Goal: Task Accomplishment & Management: Manage account settings

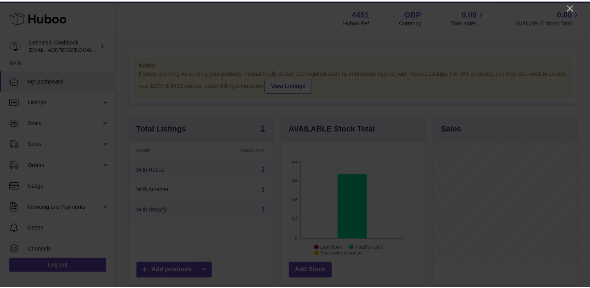
scroll to position [122, 145]
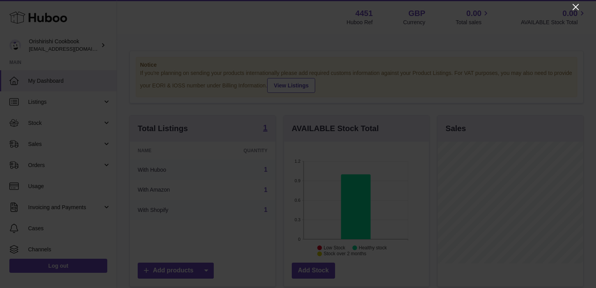
click at [577, 9] on icon "Close" at bounding box center [575, 7] width 6 height 6
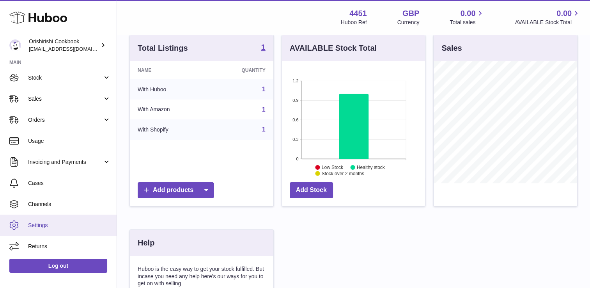
scroll to position [156, 0]
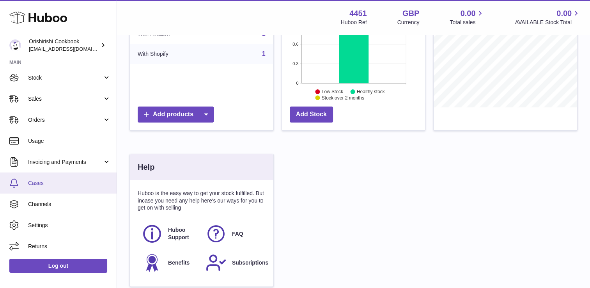
click at [42, 177] on link "Cases" at bounding box center [58, 182] width 117 height 21
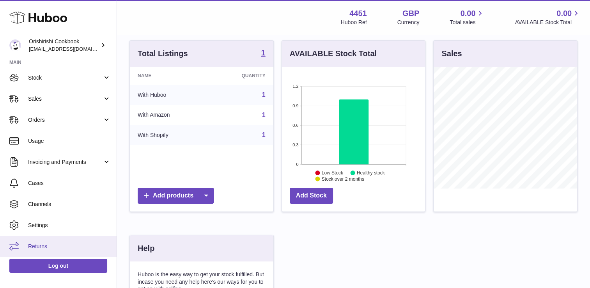
scroll to position [78, 0]
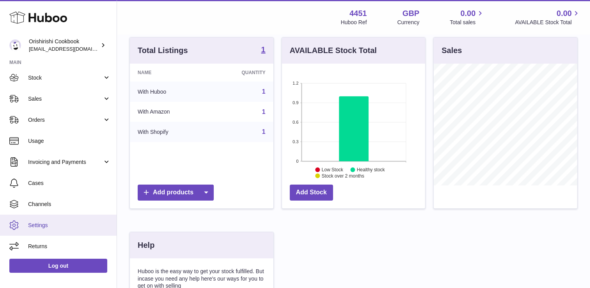
click at [42, 220] on link "Settings" at bounding box center [58, 224] width 117 height 21
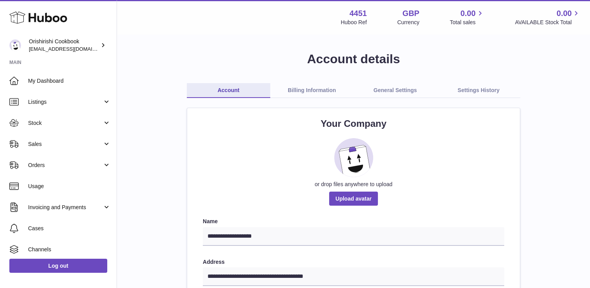
click at [395, 91] on link "General Settings" at bounding box center [395, 90] width 83 height 15
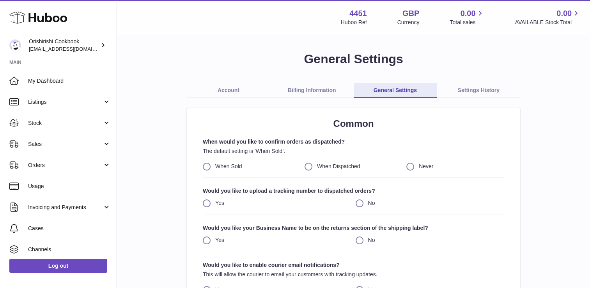
click at [478, 88] on link "Settings History" at bounding box center [478, 90] width 83 height 15
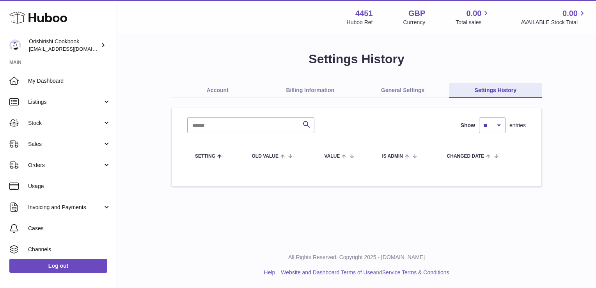
click at [212, 90] on link "Account" at bounding box center [217, 90] width 93 height 15
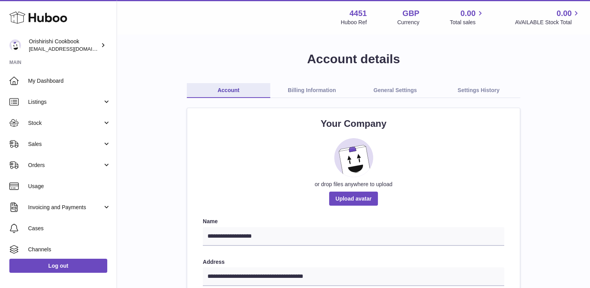
click at [302, 88] on link "Billing Information" at bounding box center [311, 90] width 83 height 15
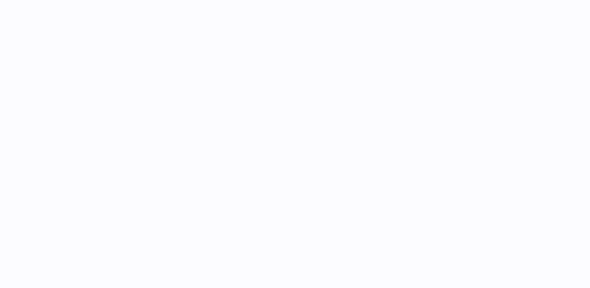
select select "**"
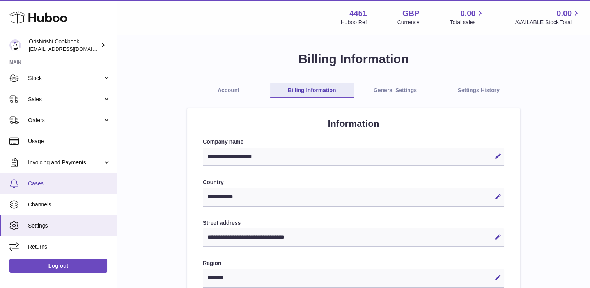
scroll to position [45, 0]
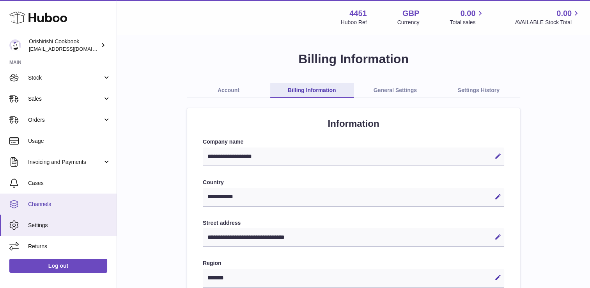
click at [49, 201] on span "Channels" at bounding box center [69, 203] width 83 height 7
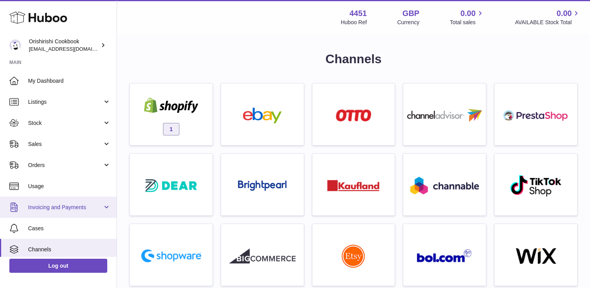
scroll to position [39, 0]
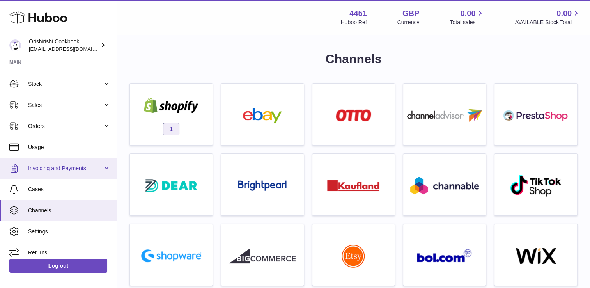
click at [90, 166] on span "Invoicing and Payments" at bounding box center [65, 168] width 74 height 7
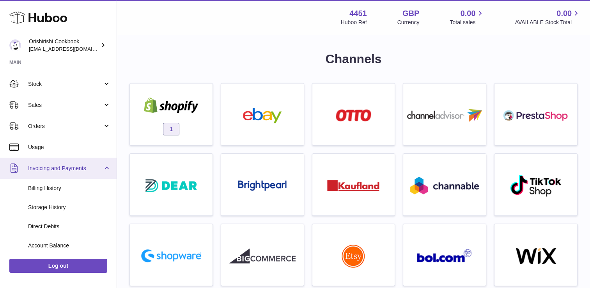
click at [47, 166] on span "Invoicing and Payments" at bounding box center [65, 168] width 74 height 7
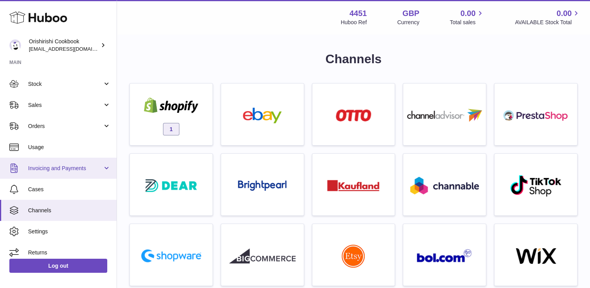
click at [101, 169] on link "Invoicing and Payments" at bounding box center [58, 168] width 117 height 21
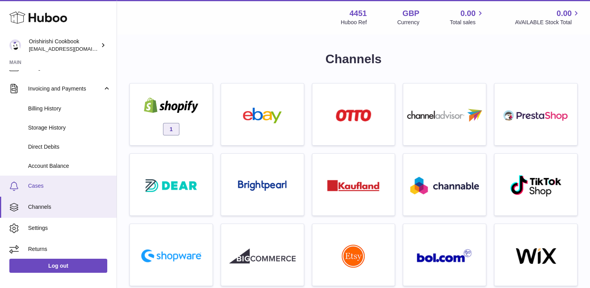
scroll to position [121, 0]
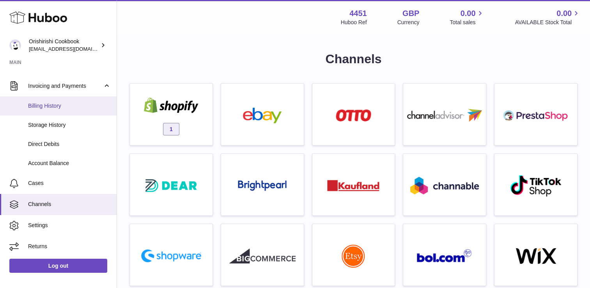
click at [48, 107] on span "Billing History" at bounding box center [69, 105] width 83 height 7
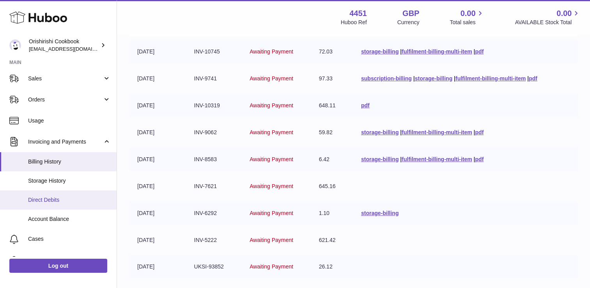
scroll to position [78, 0]
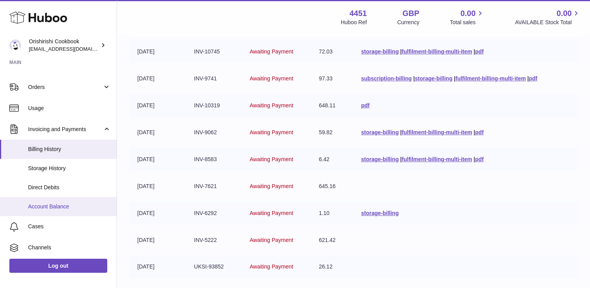
click at [52, 204] on span "Account Balance" at bounding box center [69, 206] width 83 height 7
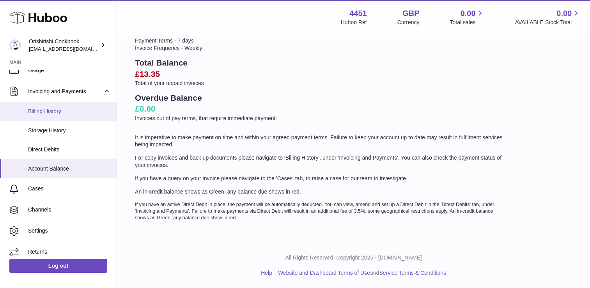
scroll to position [117, 0]
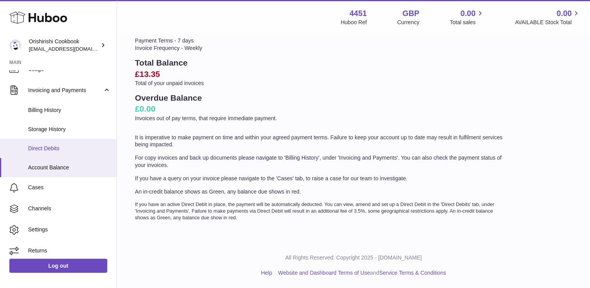
click at [52, 149] on span "Direct Debits" at bounding box center [69, 148] width 83 height 7
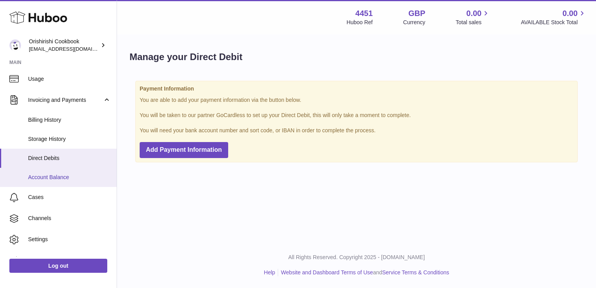
scroll to position [117, 0]
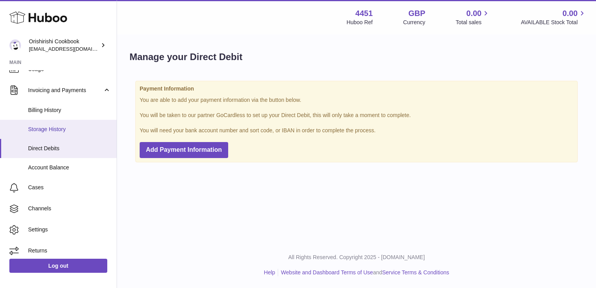
click at [53, 130] on span "Storage History" at bounding box center [69, 129] width 83 height 7
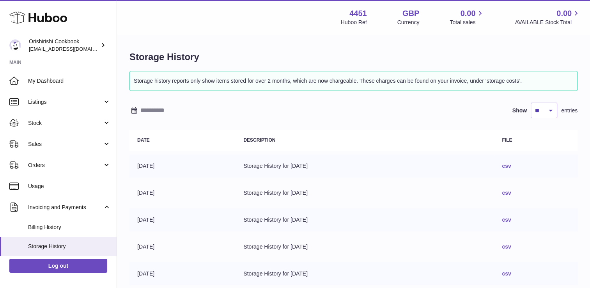
click at [511, 164] on link "csv" at bounding box center [506, 166] width 9 height 6
click at [351, 52] on h1 "Storage History" at bounding box center [353, 57] width 448 height 12
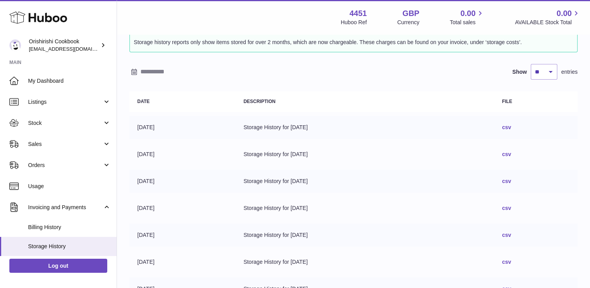
scroll to position [39, 0]
click at [201, 57] on div "Storage history reports only show items stored for over 2 months, which are now…" at bounding box center [353, 215] width 448 height 366
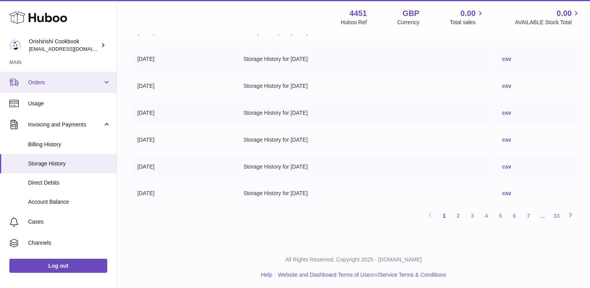
scroll to position [121, 0]
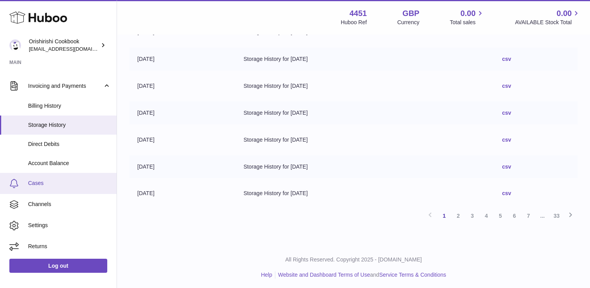
click at [43, 186] on link "Cases" at bounding box center [58, 183] width 117 height 21
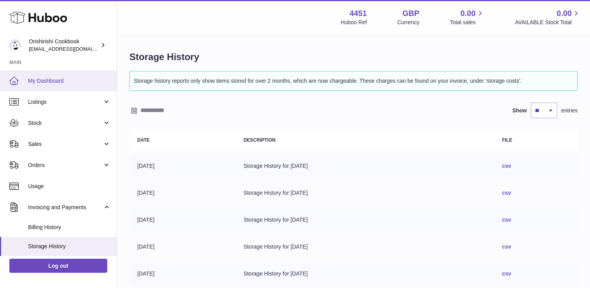
click at [41, 78] on span "My Dashboard" at bounding box center [69, 80] width 83 height 7
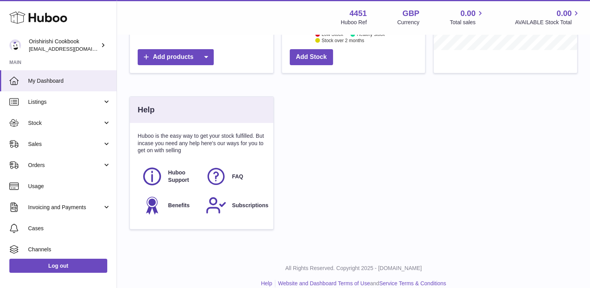
scroll to position [223, 0]
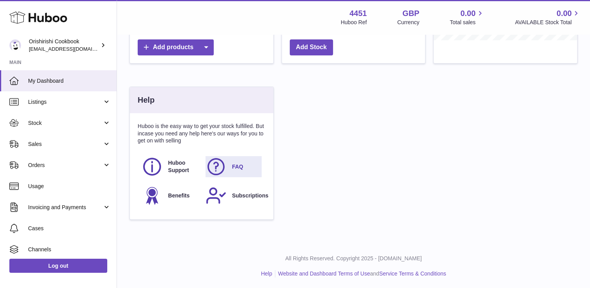
click at [229, 165] on link "FAQ" at bounding box center [233, 166] width 56 height 21
